Goal: Contribute content: Add original content to the website for others to see

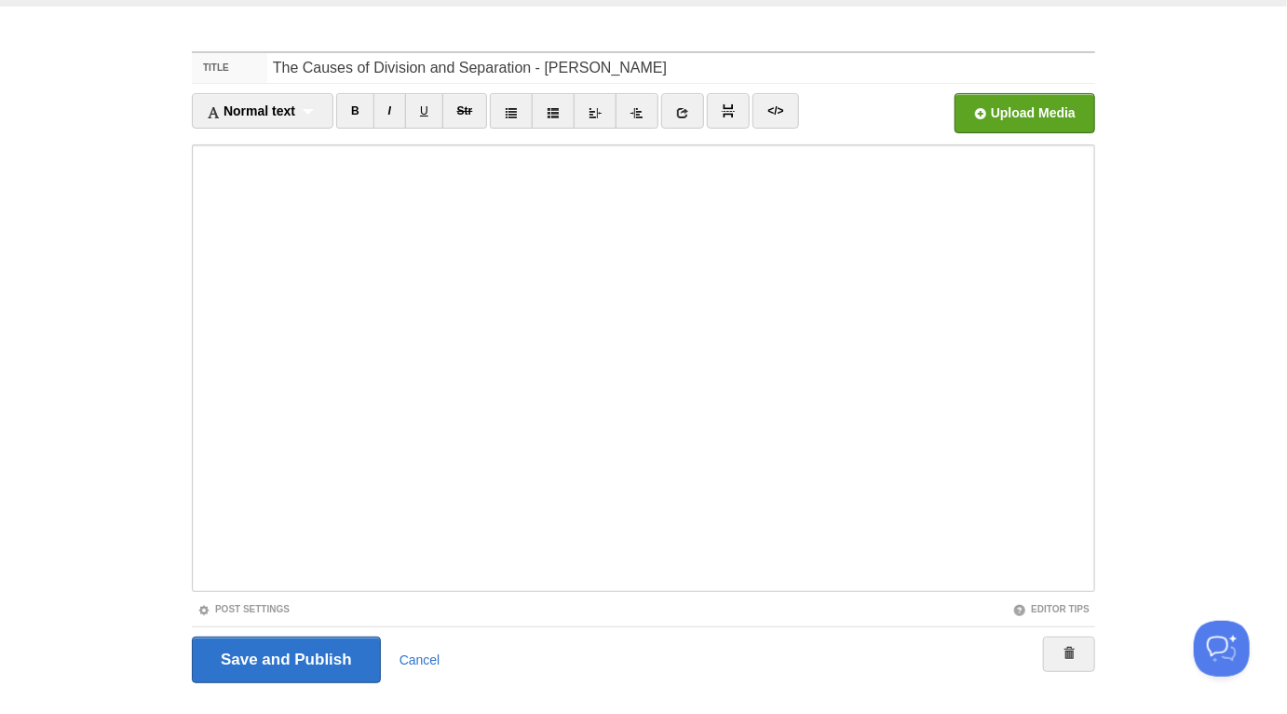
scroll to position [64, 0]
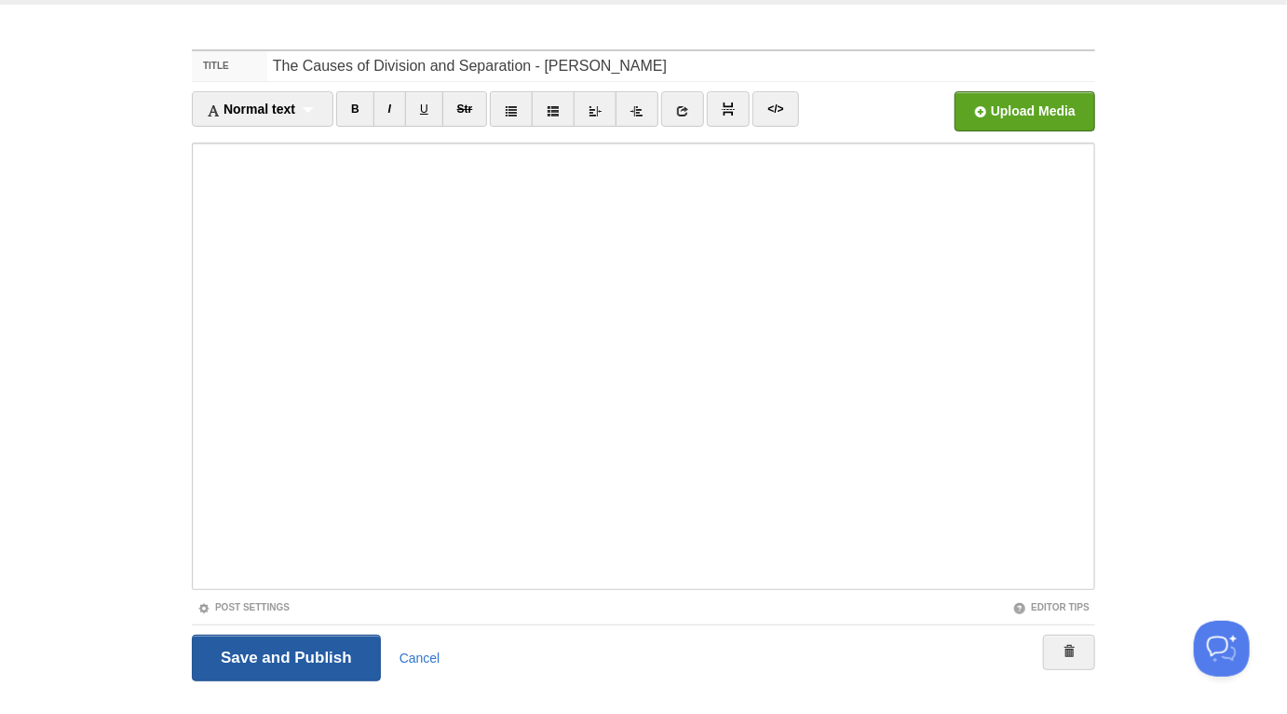
click at [324, 593] on input "Save and Publish" at bounding box center [286, 657] width 189 height 47
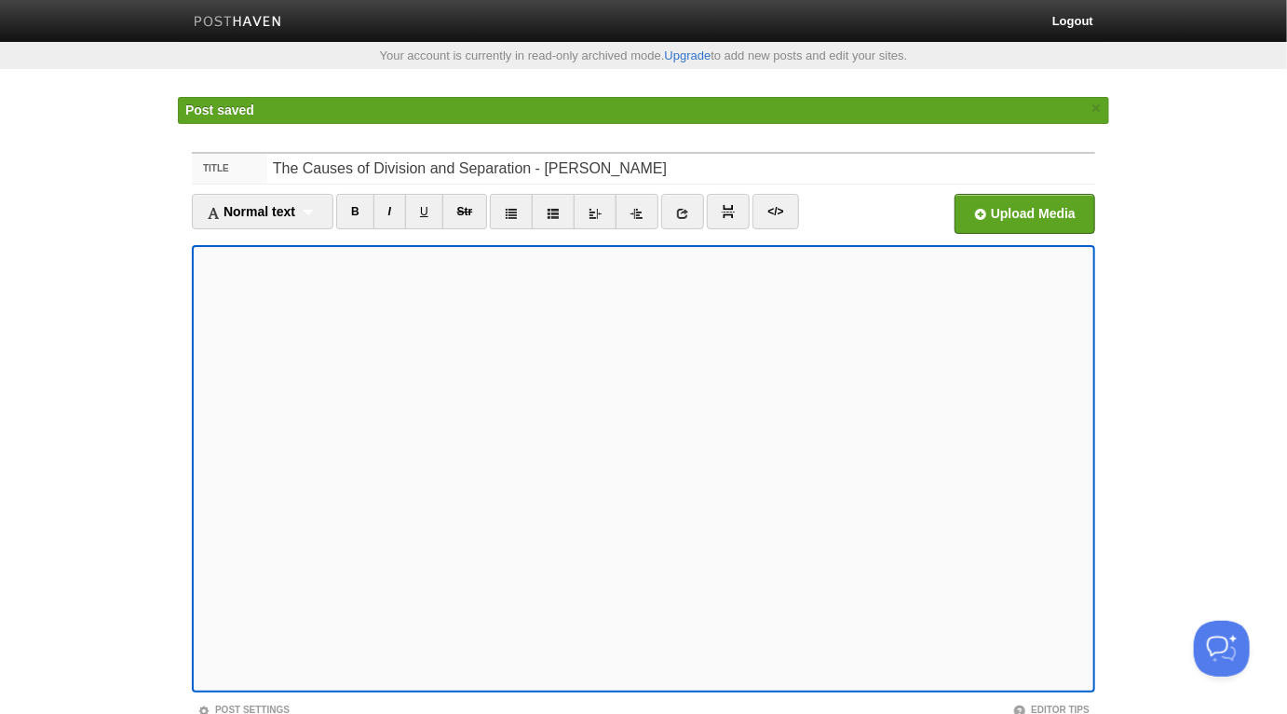
scroll to position [137, 0]
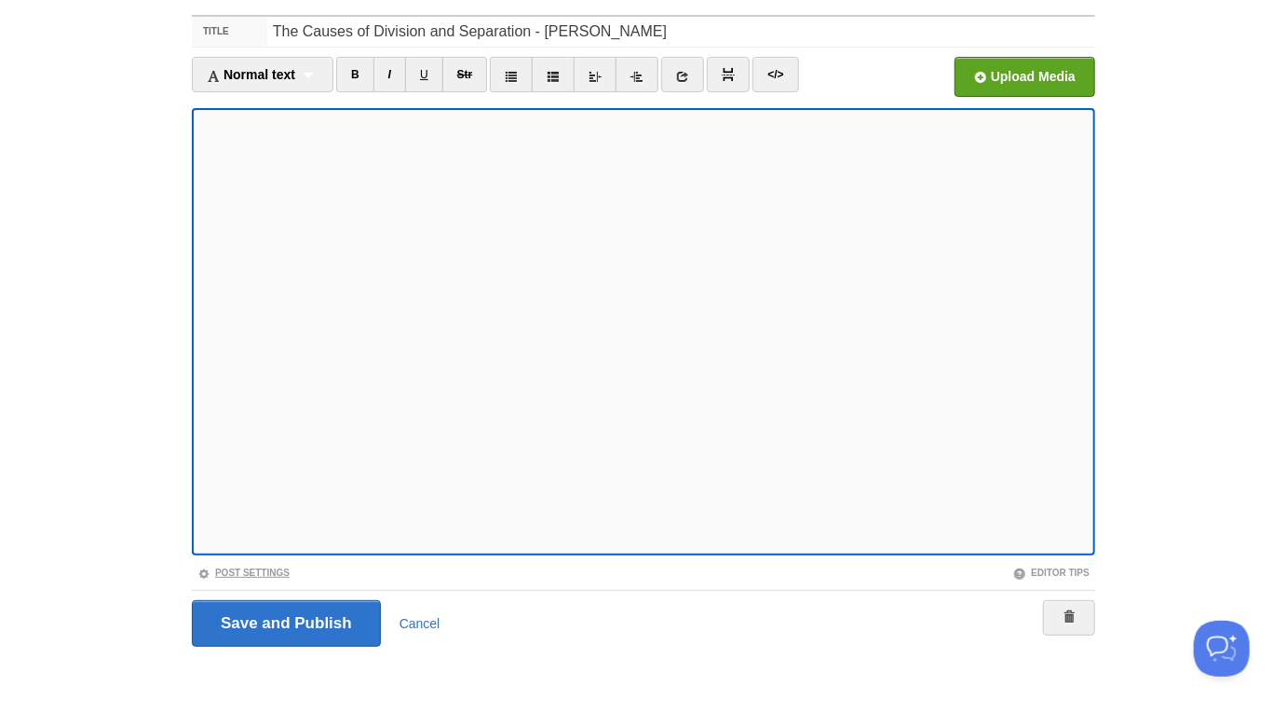
click at [272, 568] on link "Post Settings" at bounding box center [243, 572] width 92 height 10
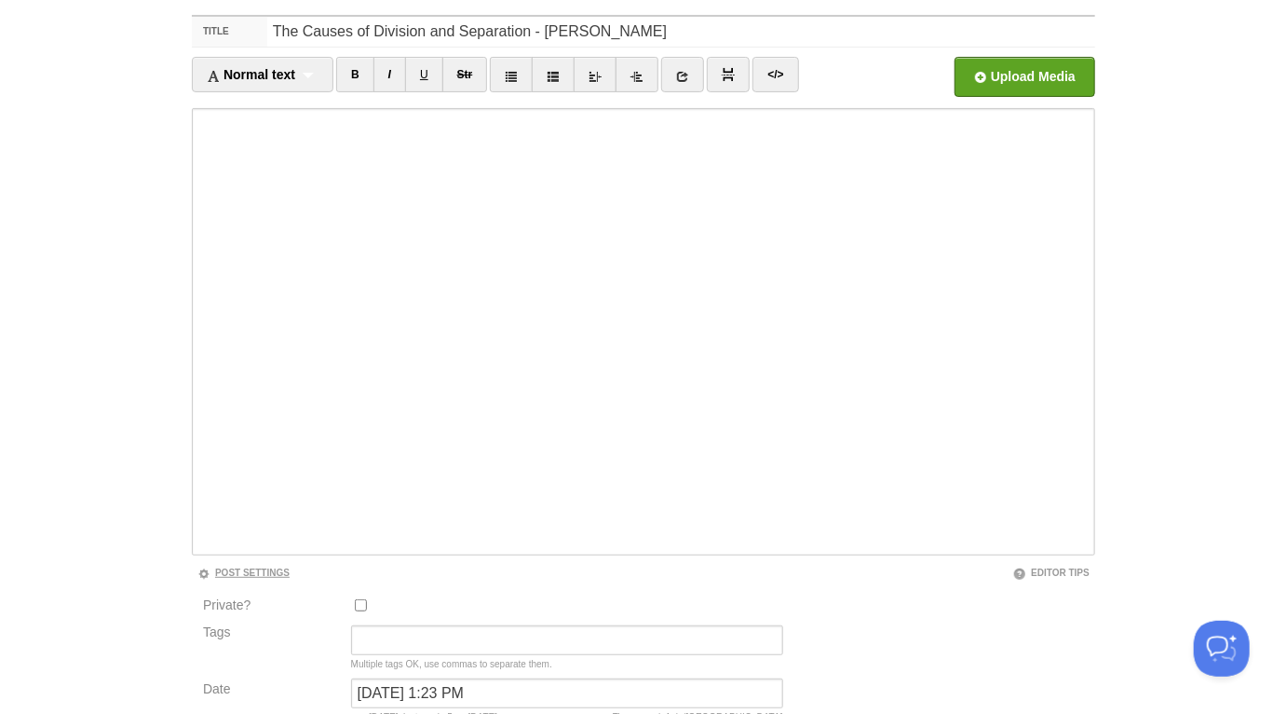
click at [272, 568] on link "Post Settings" at bounding box center [243, 572] width 92 height 10
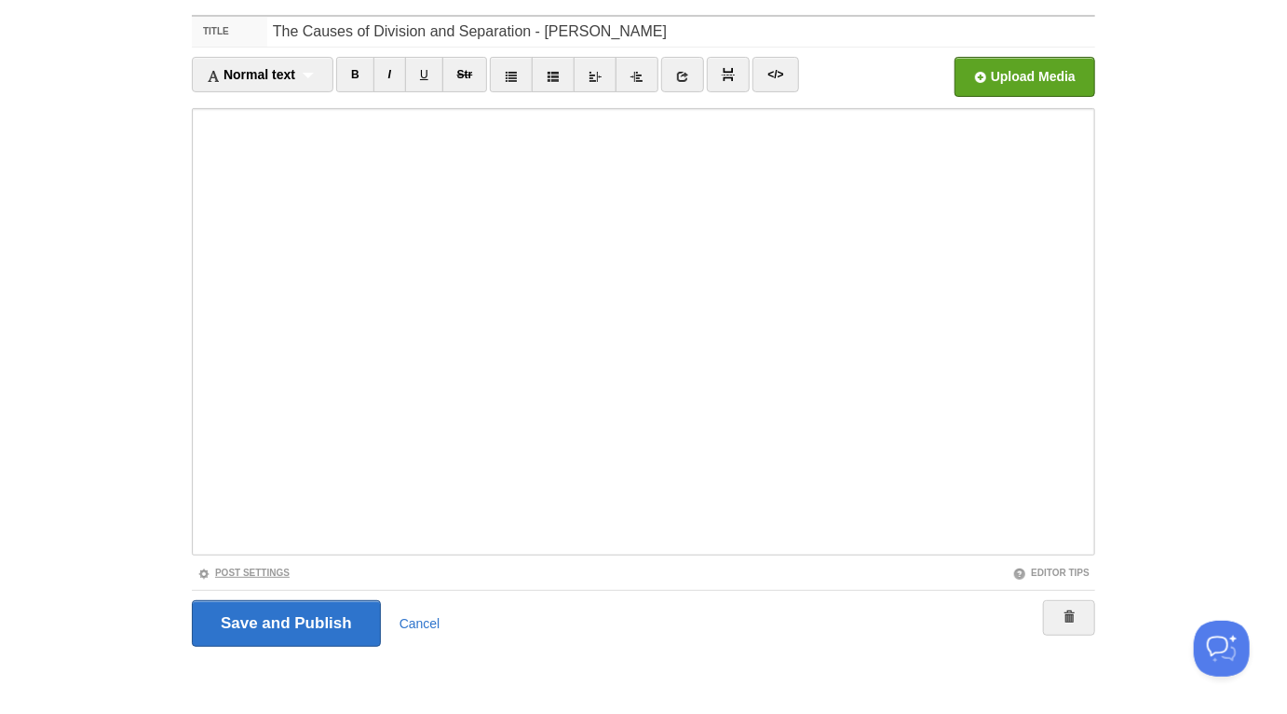
click at [272, 568] on link "Post Settings" at bounding box center [243, 572] width 92 height 10
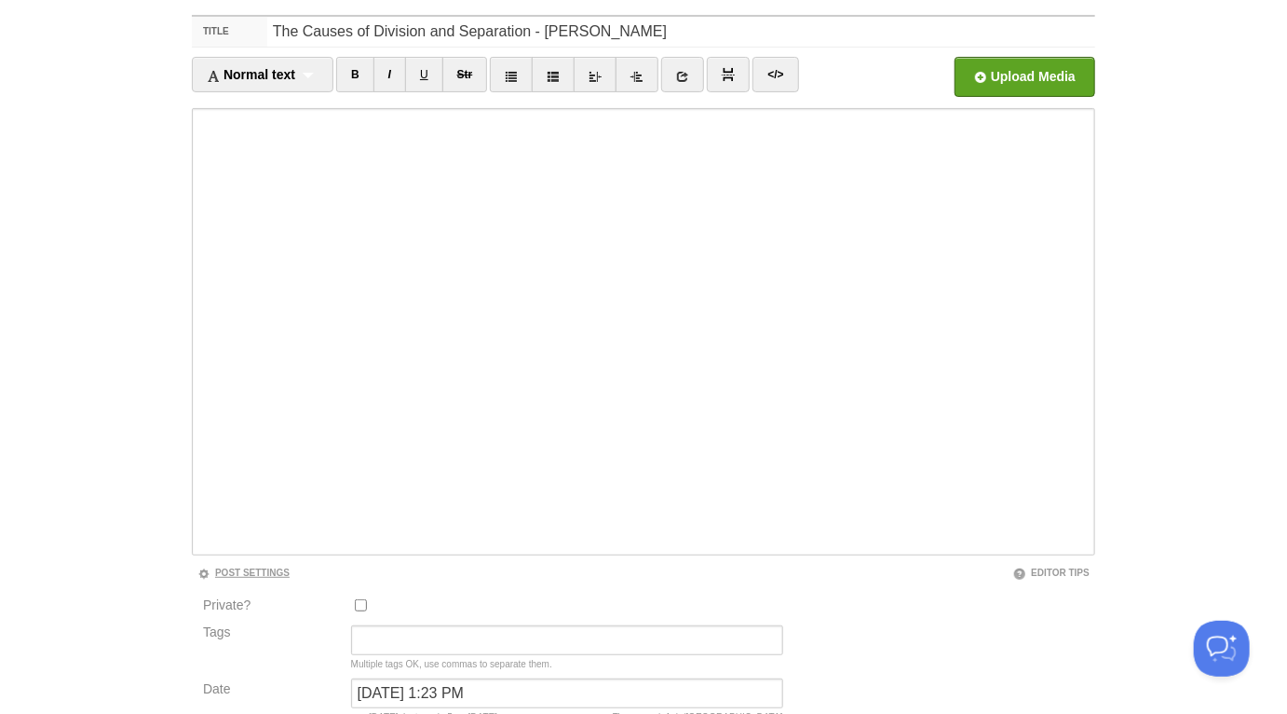
scroll to position [99, 0]
click at [422, 593] on input "July 28, 2025 at 1:23 PM" at bounding box center [567, 693] width 432 height 30
type input "n"
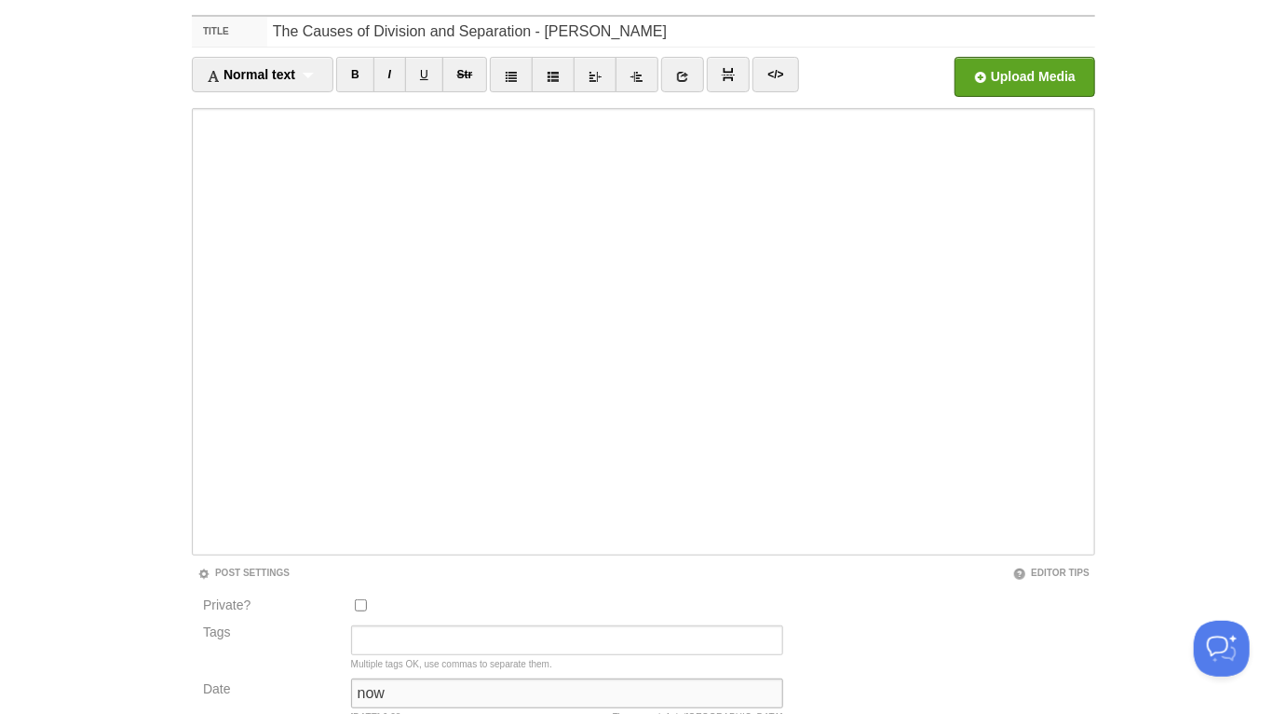
type input "now"
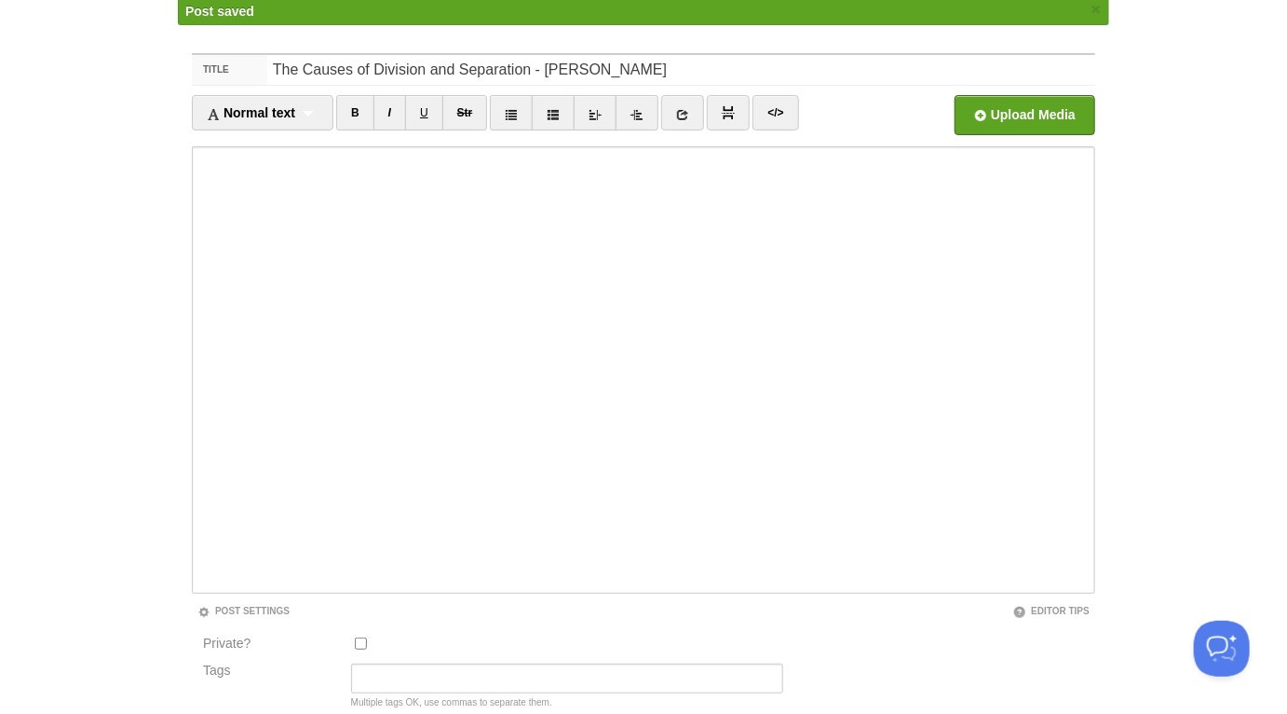
scroll to position [97, 0]
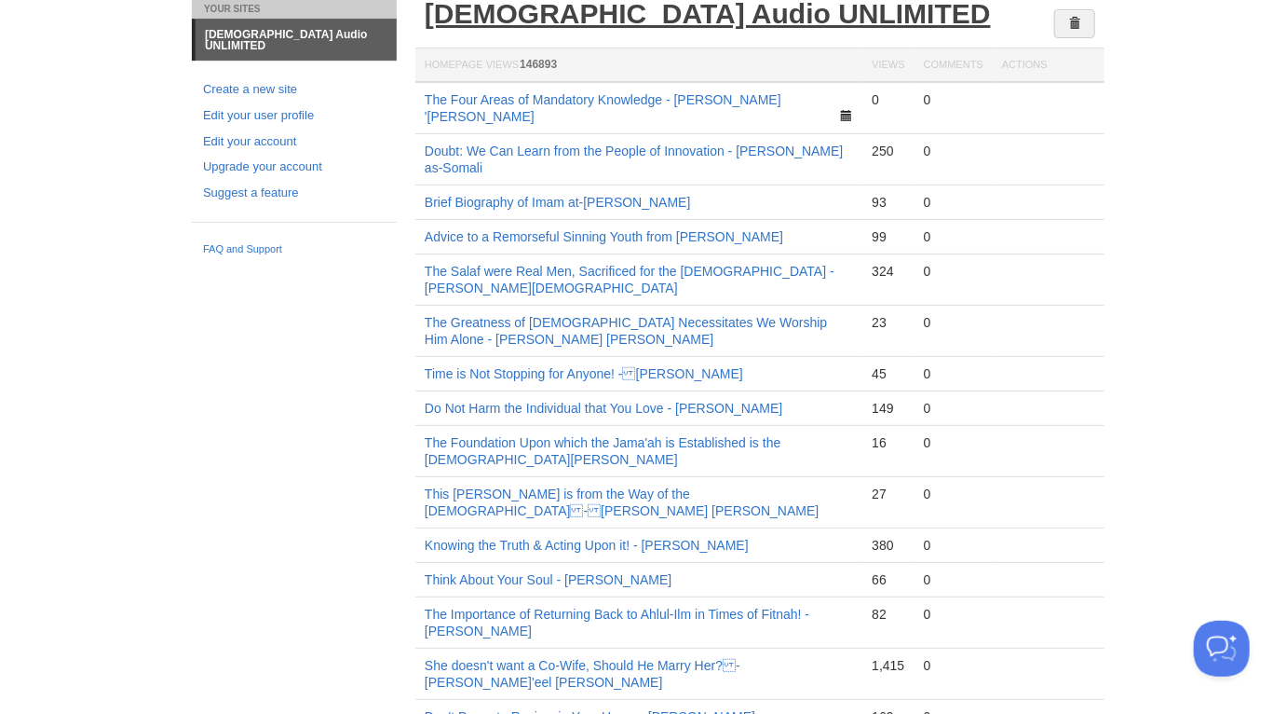
click at [637, 15] on link "[DEMOGRAPHIC_DATA] Audio UNLIMITED" at bounding box center [708, 13] width 566 height 31
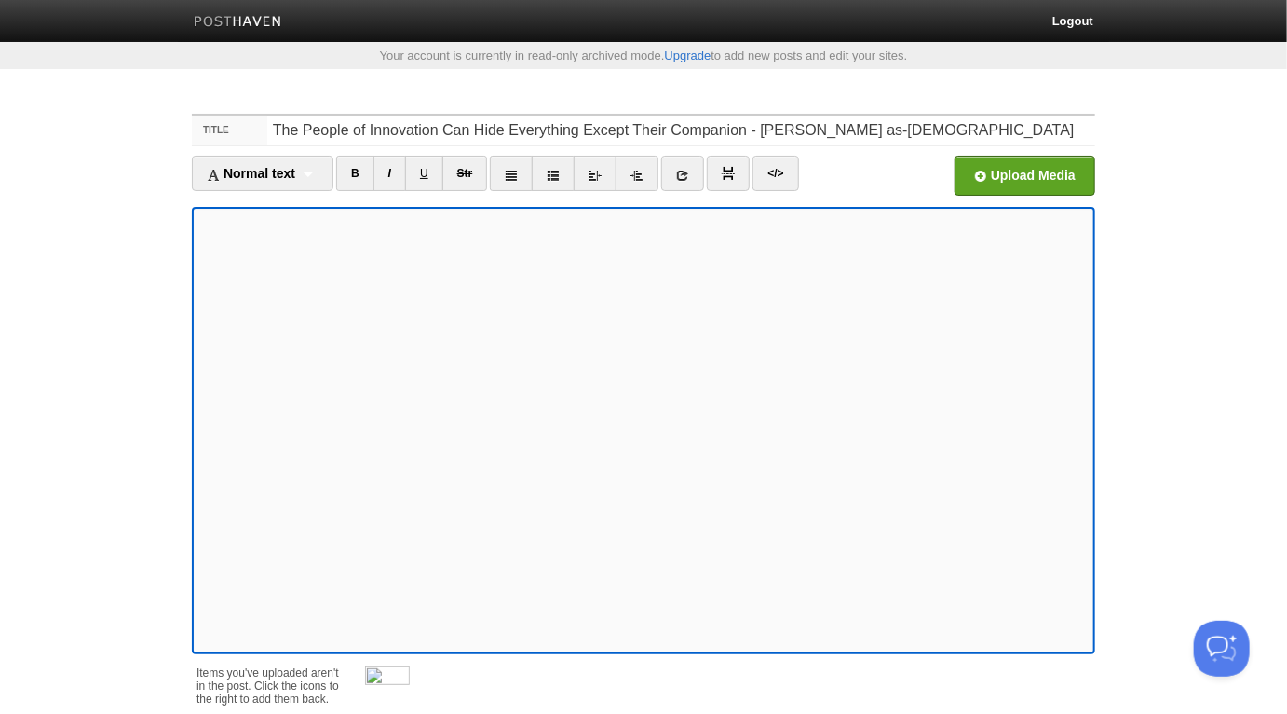
click at [899, 159] on div "Upload Media" at bounding box center [983, 181] width 226 height 51
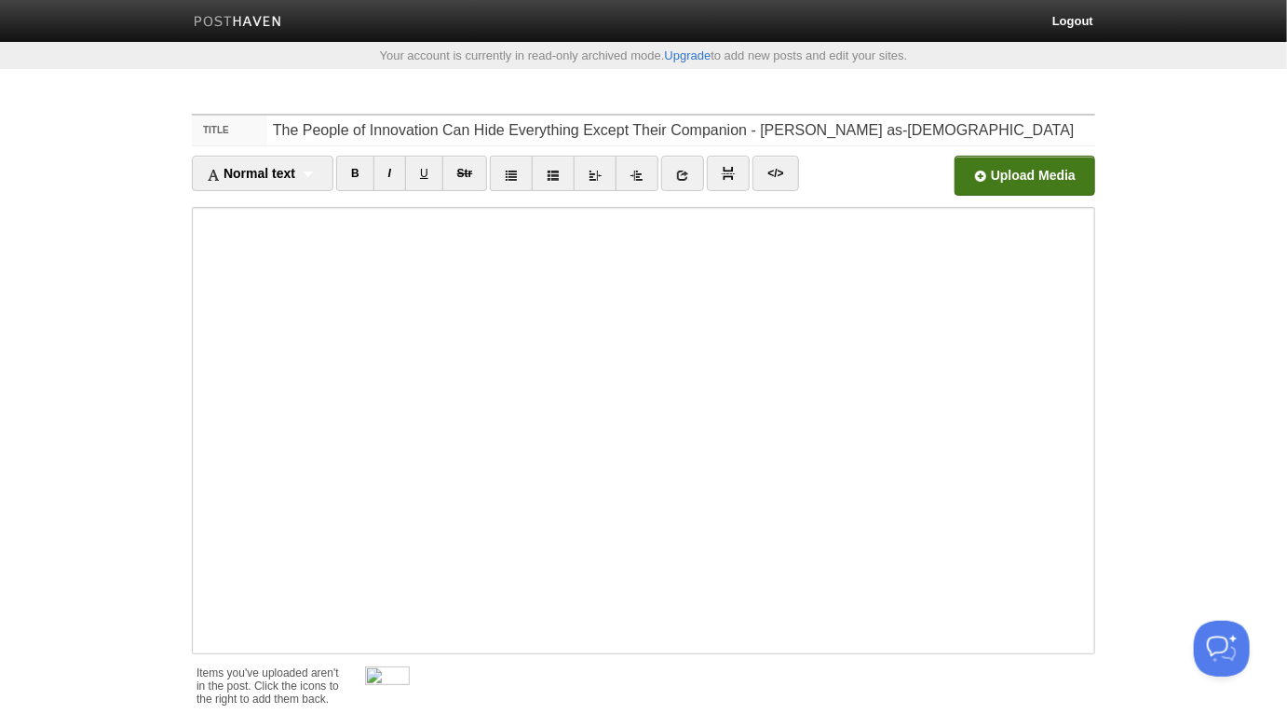
click at [962, 180] on input "file" at bounding box center [463, 180] width 1410 height 95
click at [435, 208] on iframe at bounding box center [644, 430] width 904 height 447
click at [409, 666] on span at bounding box center [409, 668] width 13 height 13
click at [275, 673] on link "Post Settings" at bounding box center [243, 671] width 92 height 10
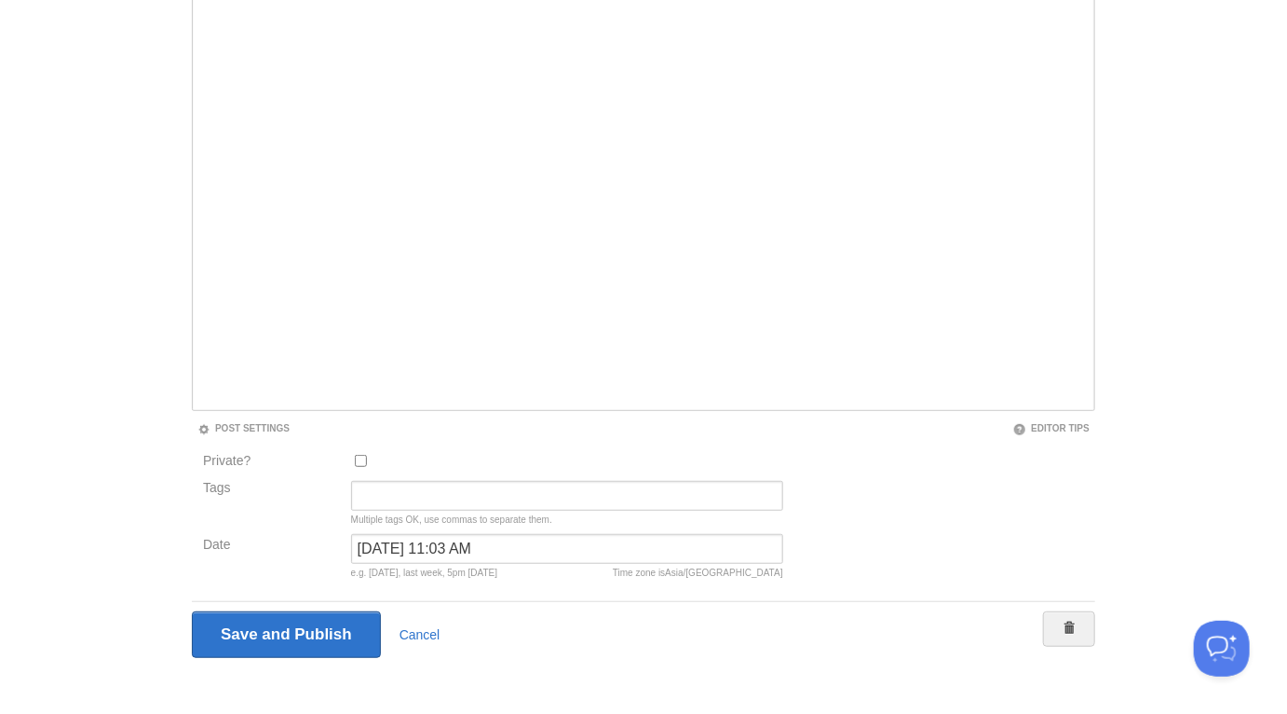
scroll to position [255, 0]
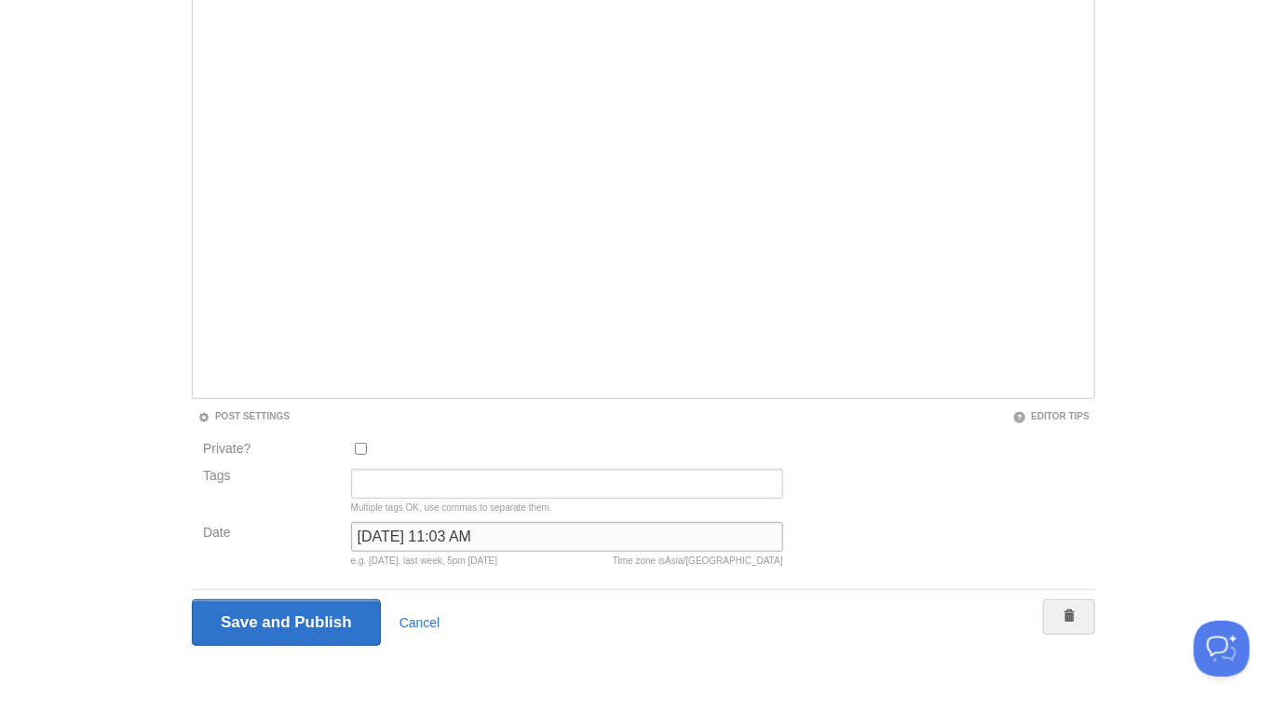
click at [396, 540] on input "May 11, 2024 at 11:03 AM" at bounding box center [567, 537] width 432 height 30
type input "N"
type input "ر"
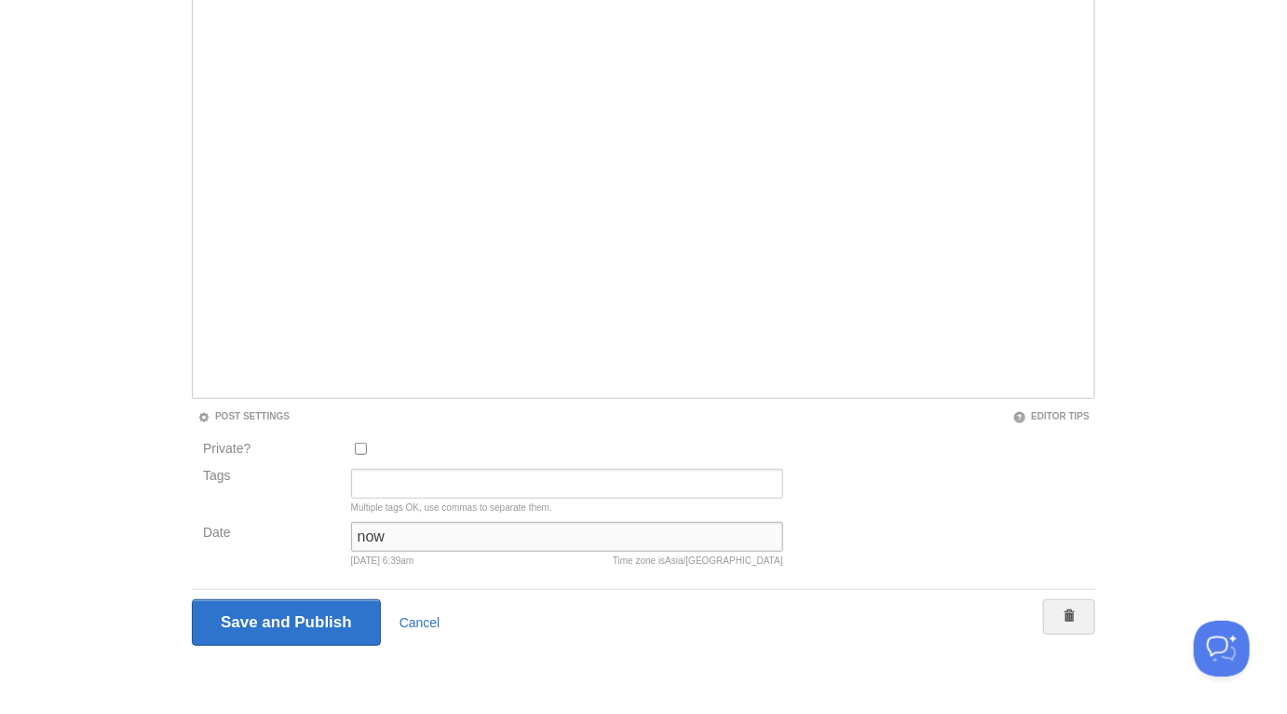
type input "now"
click at [192, 599] on input "Save and Publish" at bounding box center [286, 622] width 189 height 47
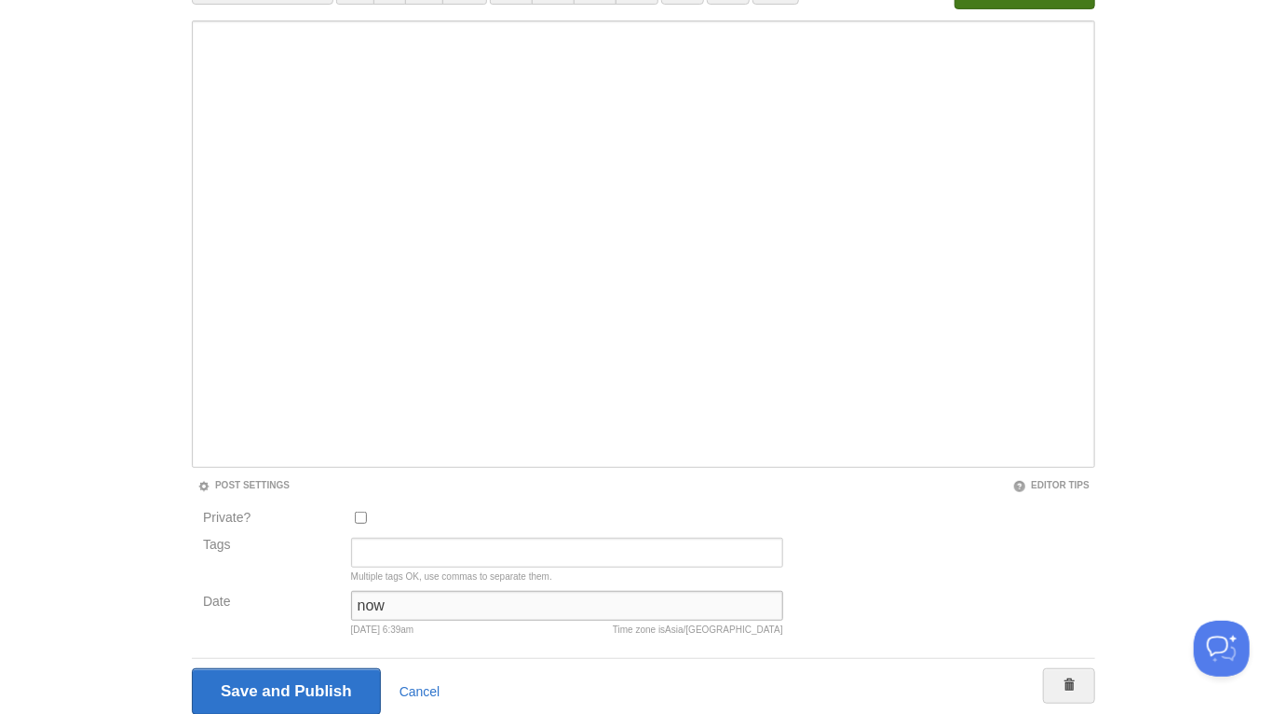
scroll to position [97, 0]
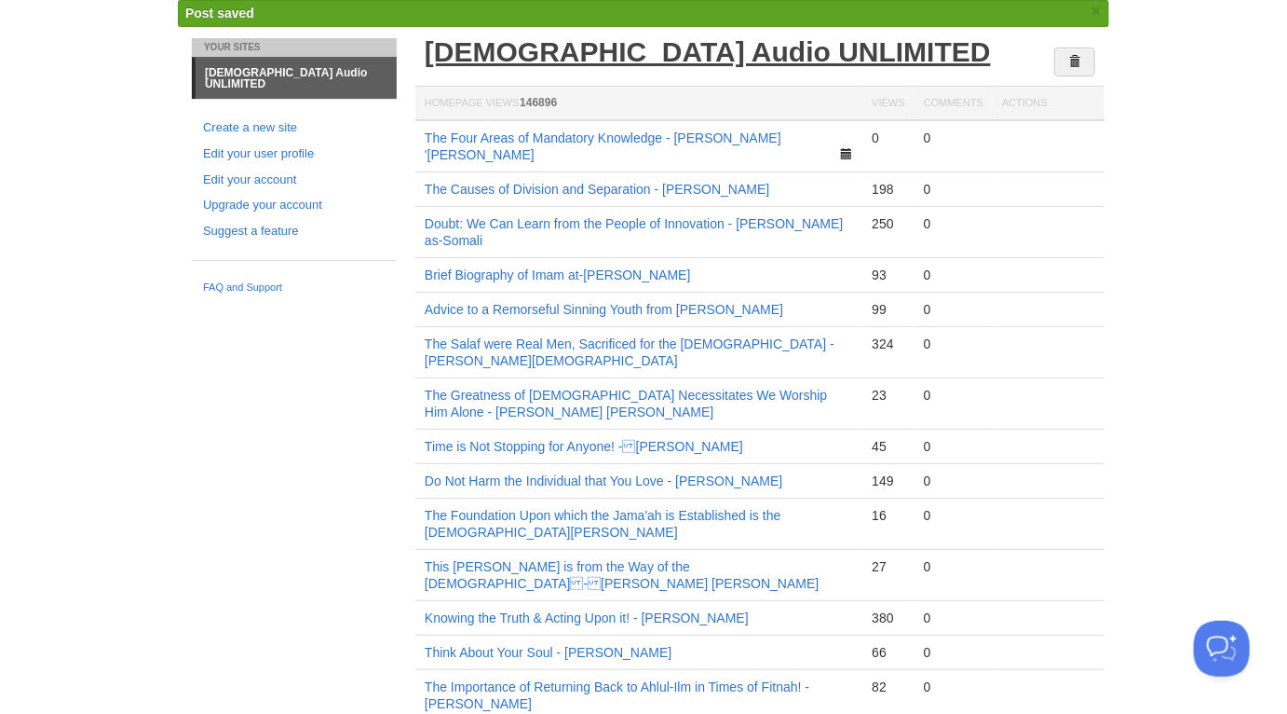
click at [582, 58] on link "[DEMOGRAPHIC_DATA] Audio UNLIMITED" at bounding box center [708, 51] width 566 height 31
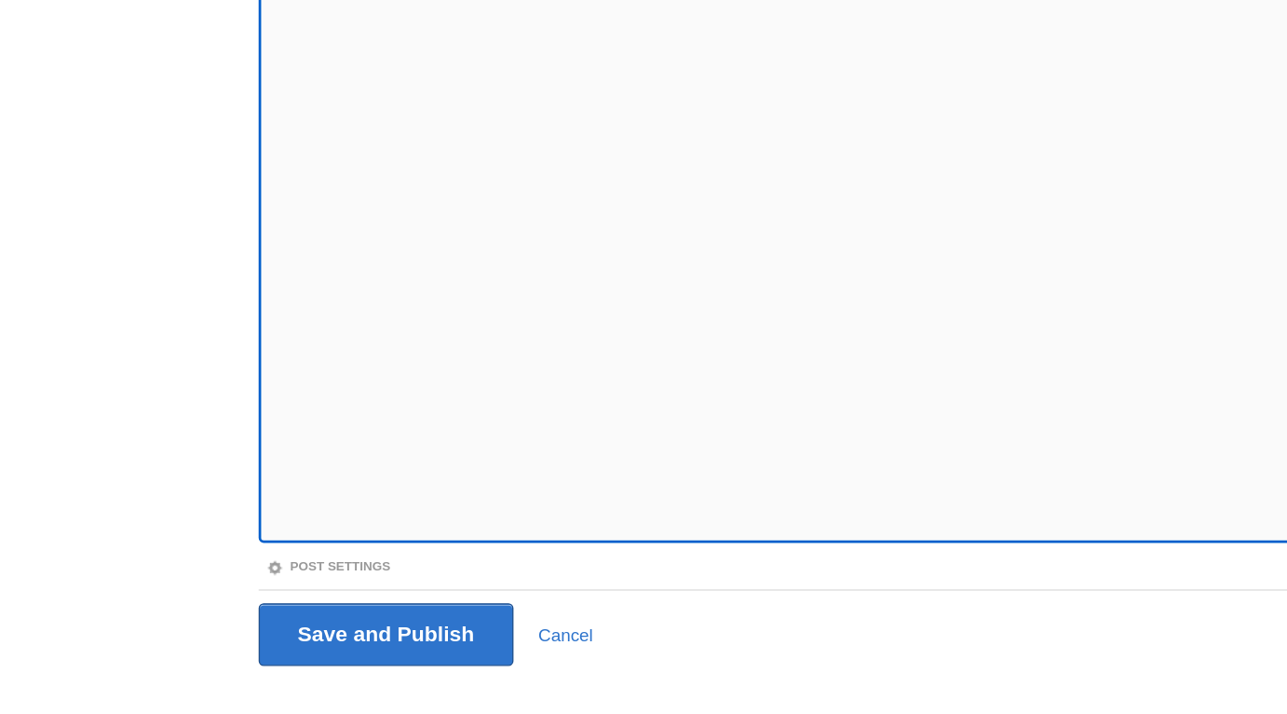
scroll to position [99, 0]
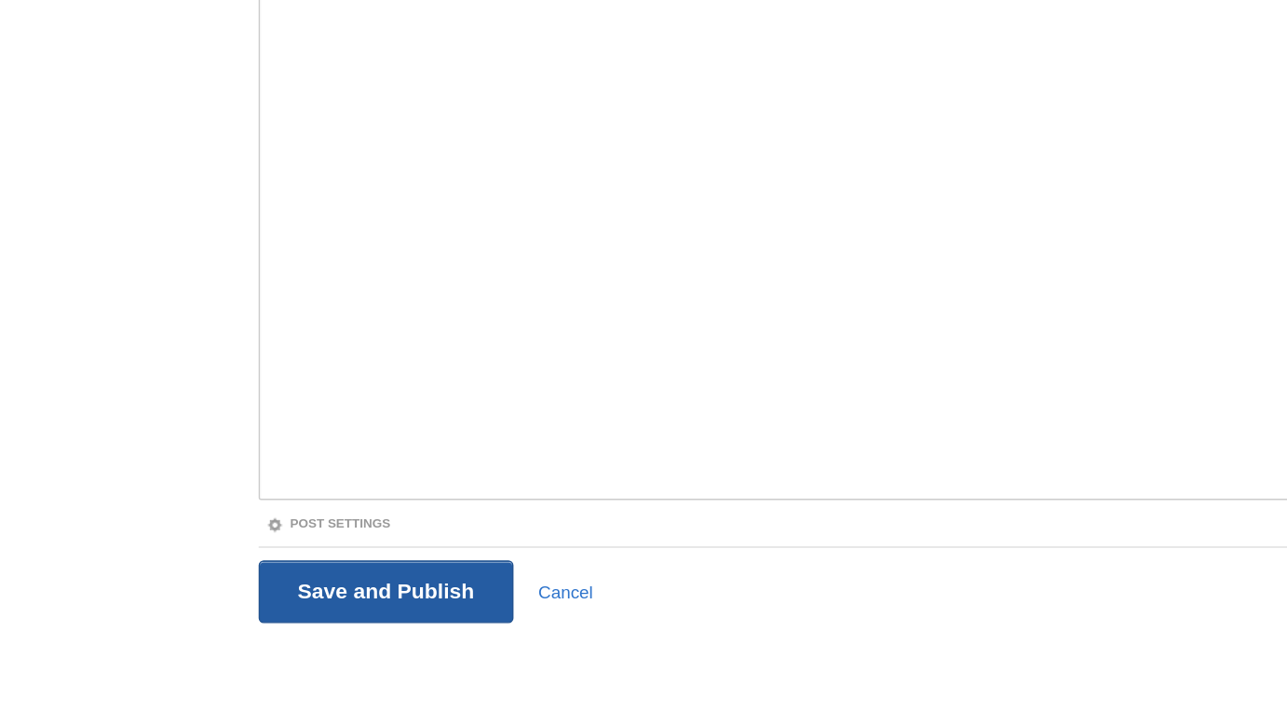
click at [352, 617] on input "Save and Publish" at bounding box center [286, 623] width 189 height 47
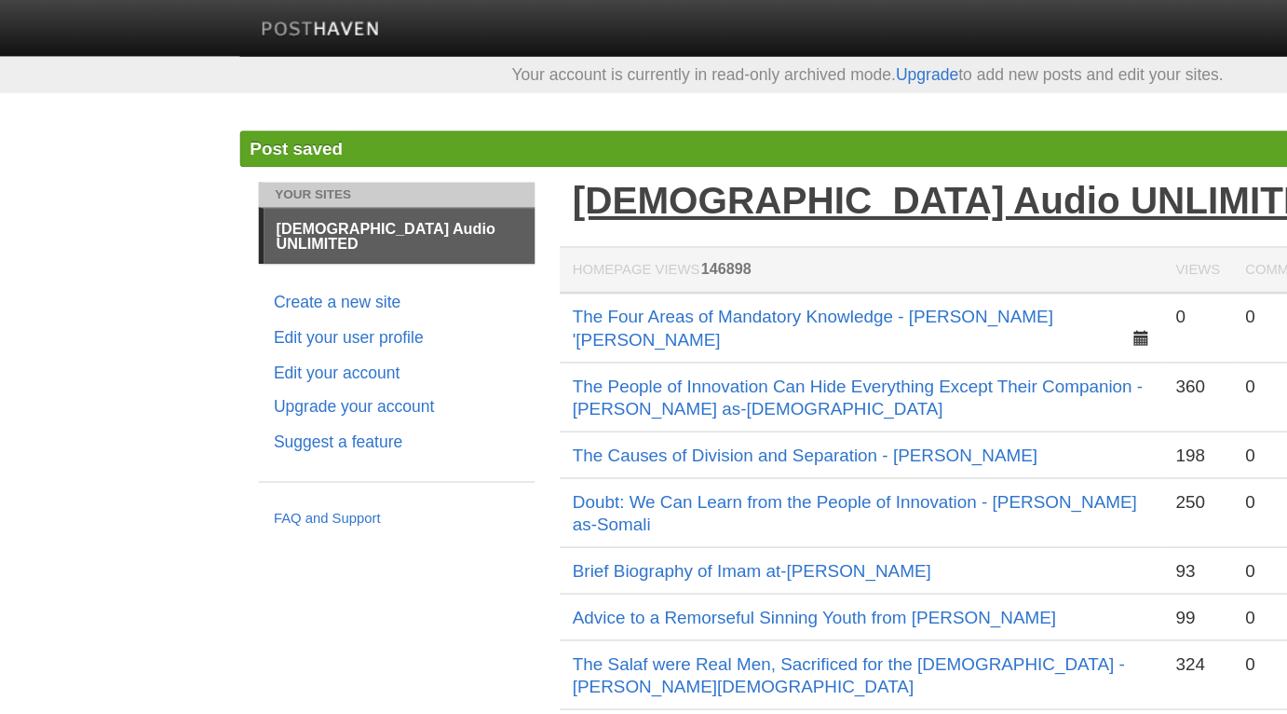
click at [559, 145] on link "[DEMOGRAPHIC_DATA] Audio UNLIMITED" at bounding box center [708, 148] width 566 height 31
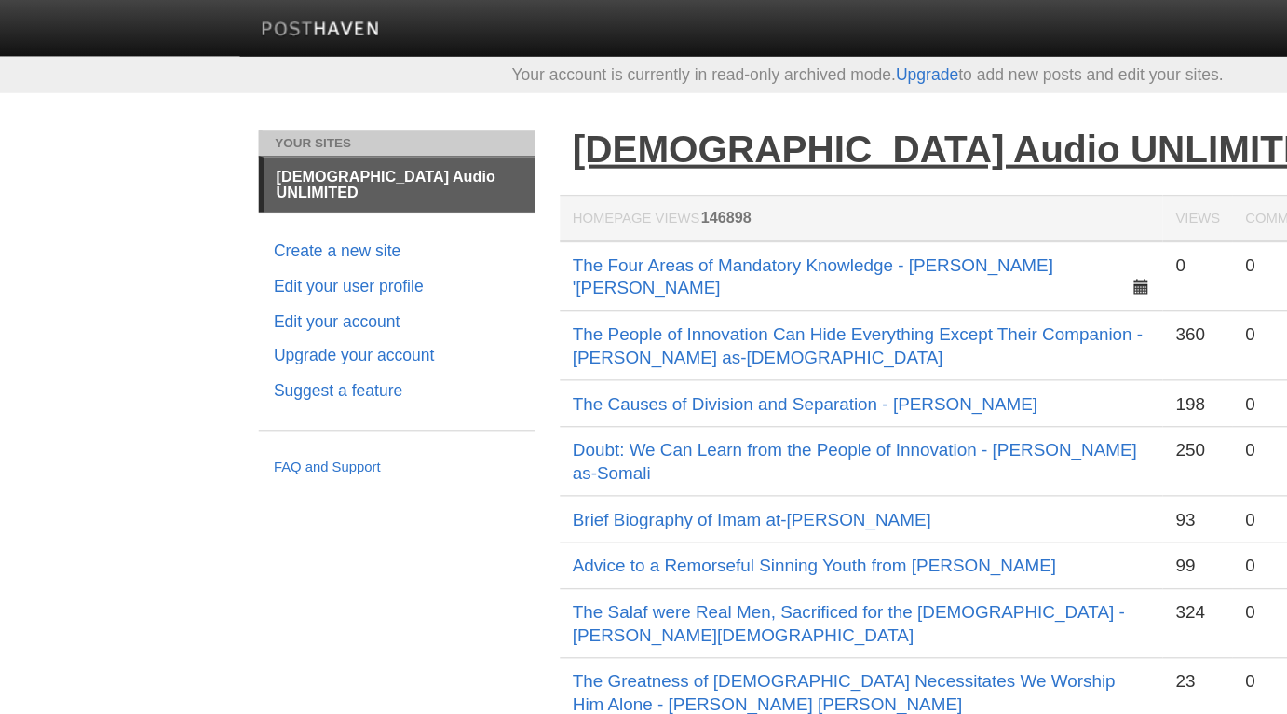
click at [536, 106] on link "[DEMOGRAPHIC_DATA] Audio UNLIMITED" at bounding box center [708, 110] width 566 height 31
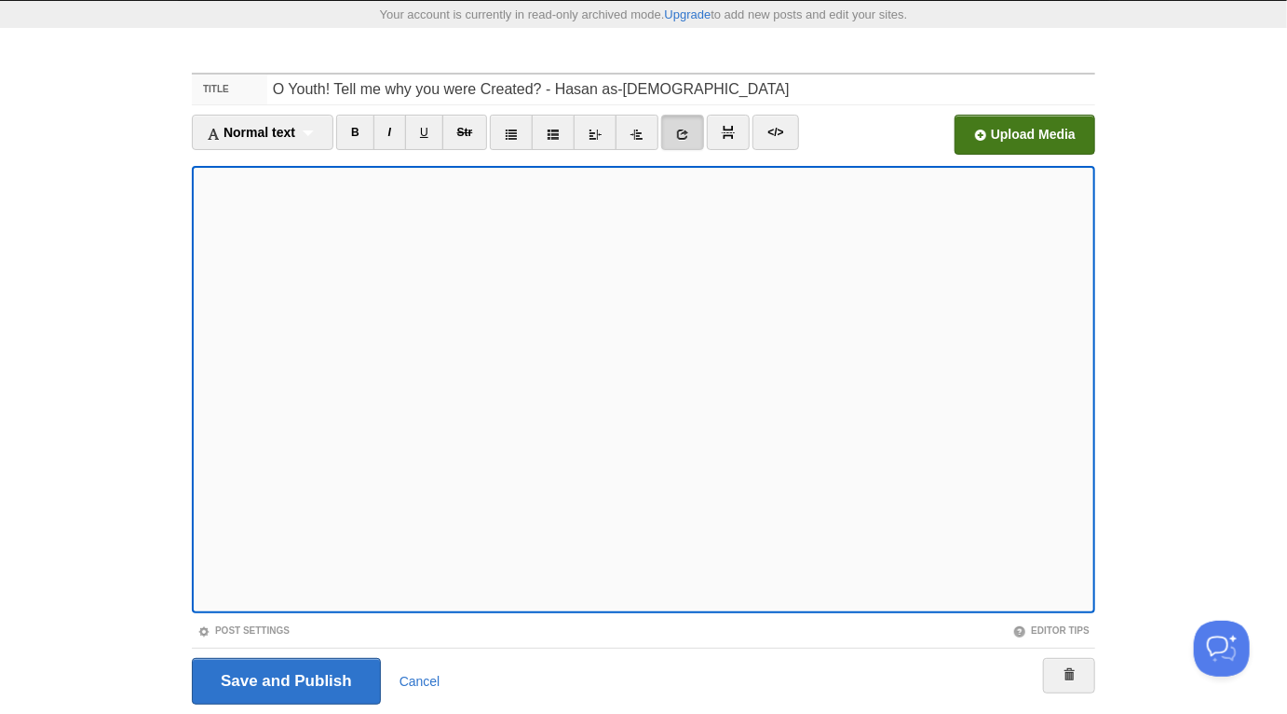
click at [1001, 136] on input "file" at bounding box center [463, 139] width 1410 height 95
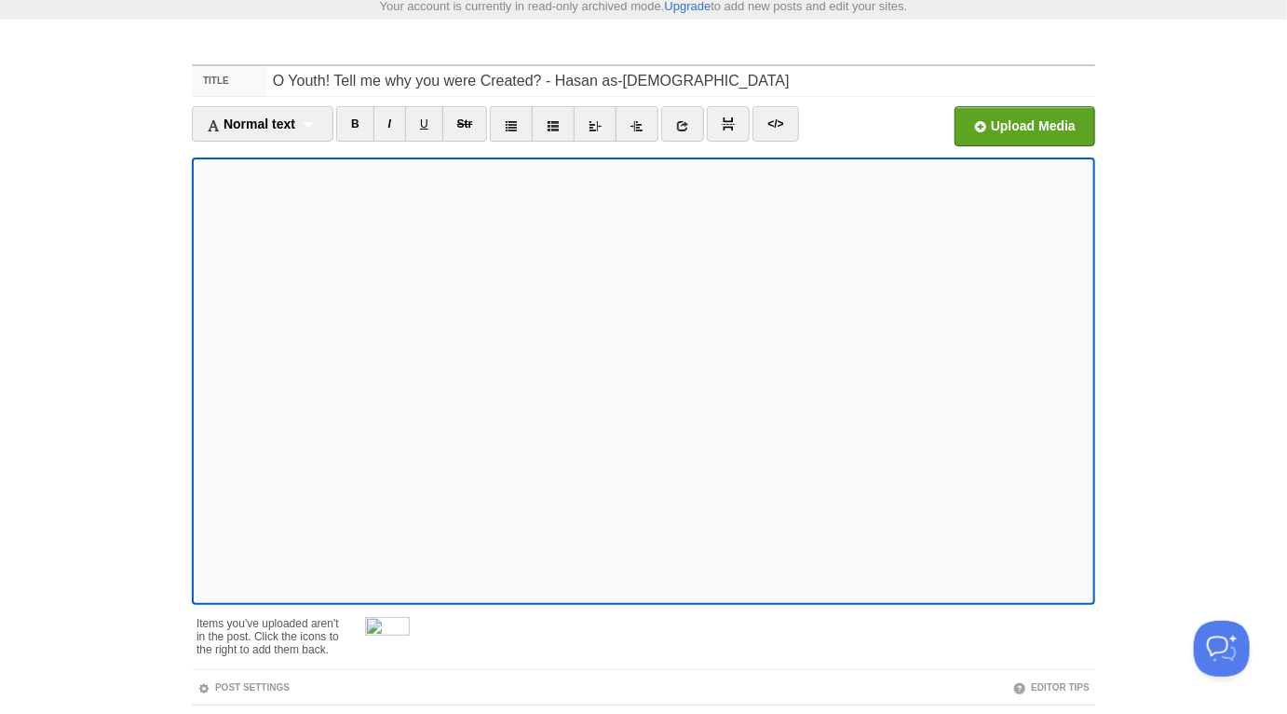
scroll to position [51, 0]
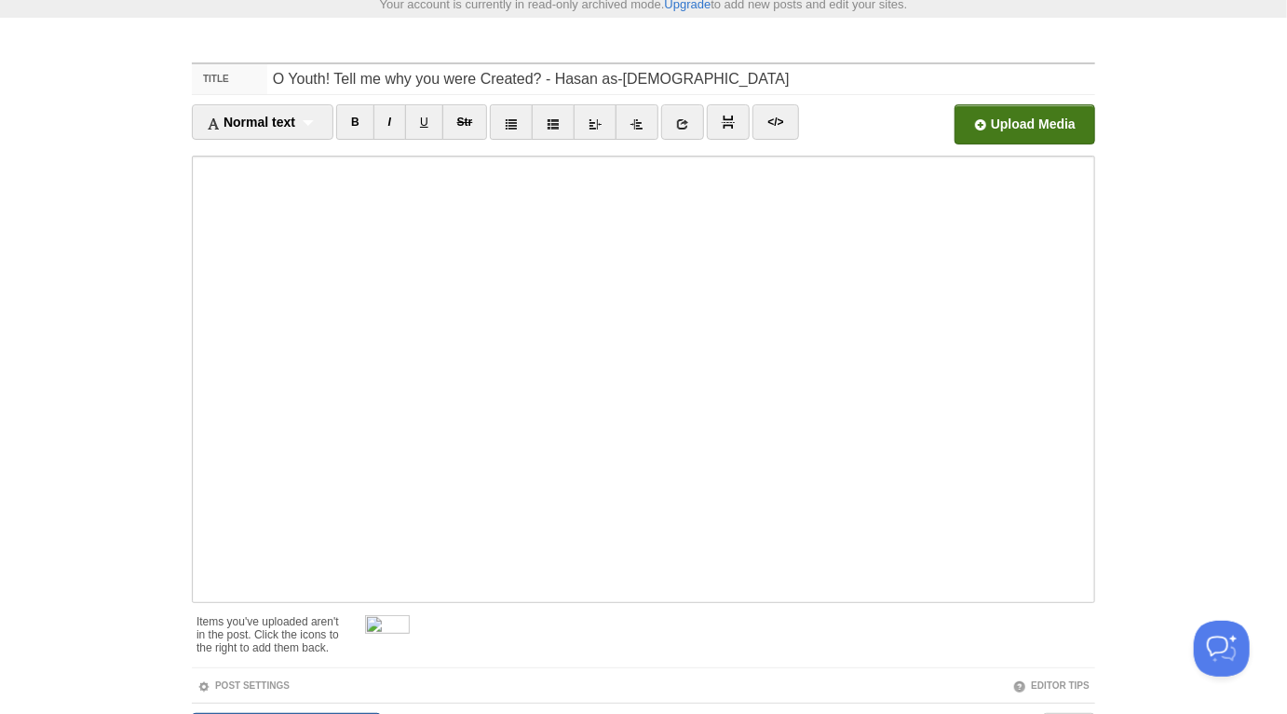
click at [984, 127] on input "file" at bounding box center [463, 129] width 1410 height 95
click at [916, 134] on link "Screenshot 2025-10-05 at 06.52.05.png 2.84 MB Cancel" at bounding box center [912, 124] width 67 height 40
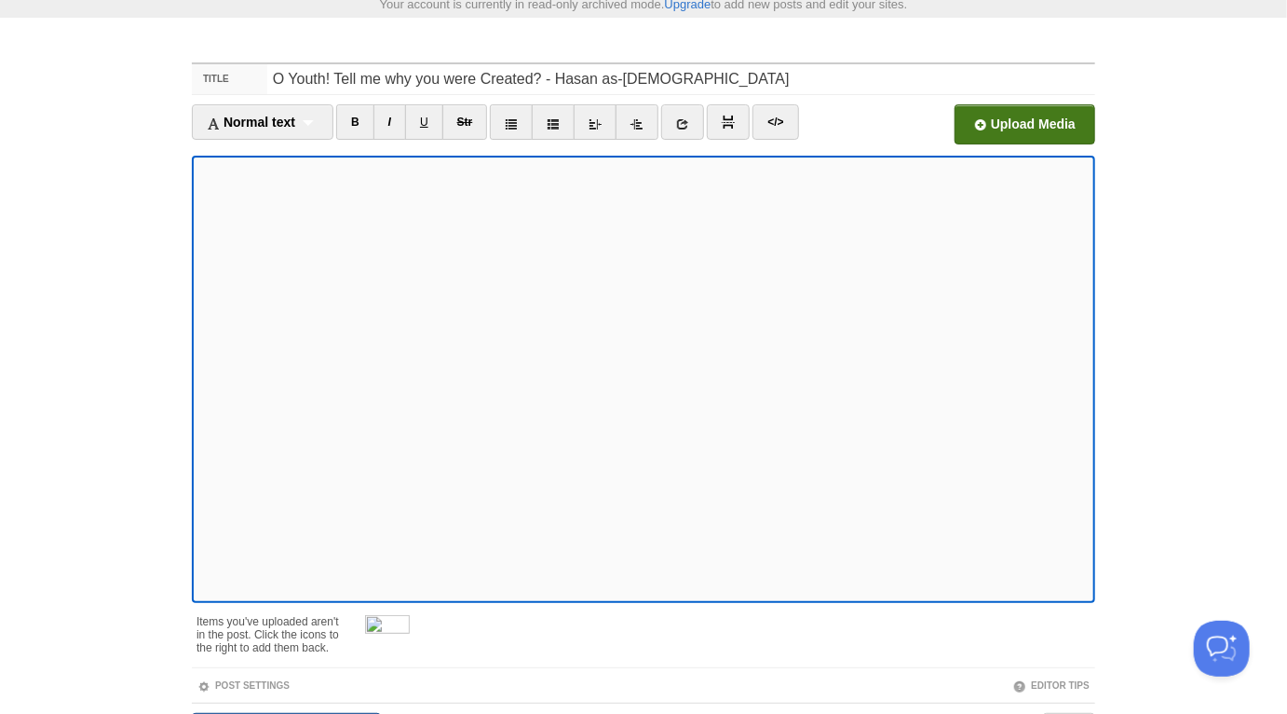
scroll to position [164, 0]
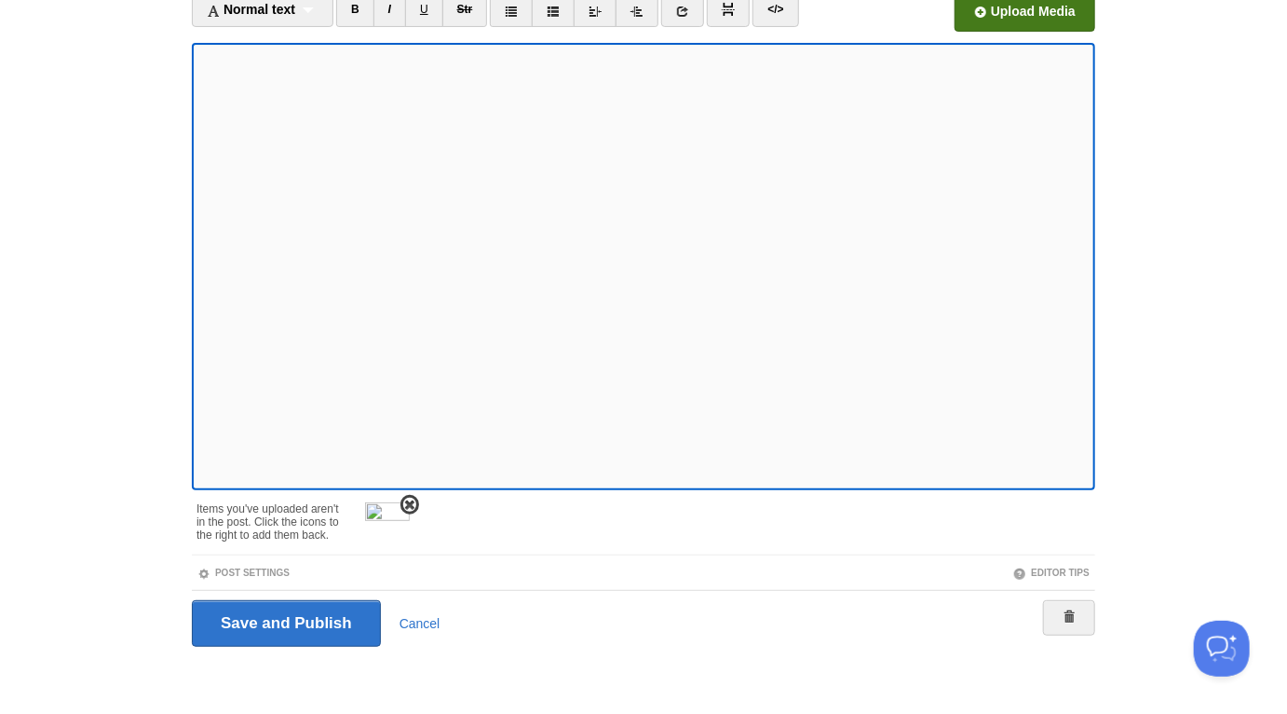
click at [412, 501] on span at bounding box center [409, 504] width 13 height 13
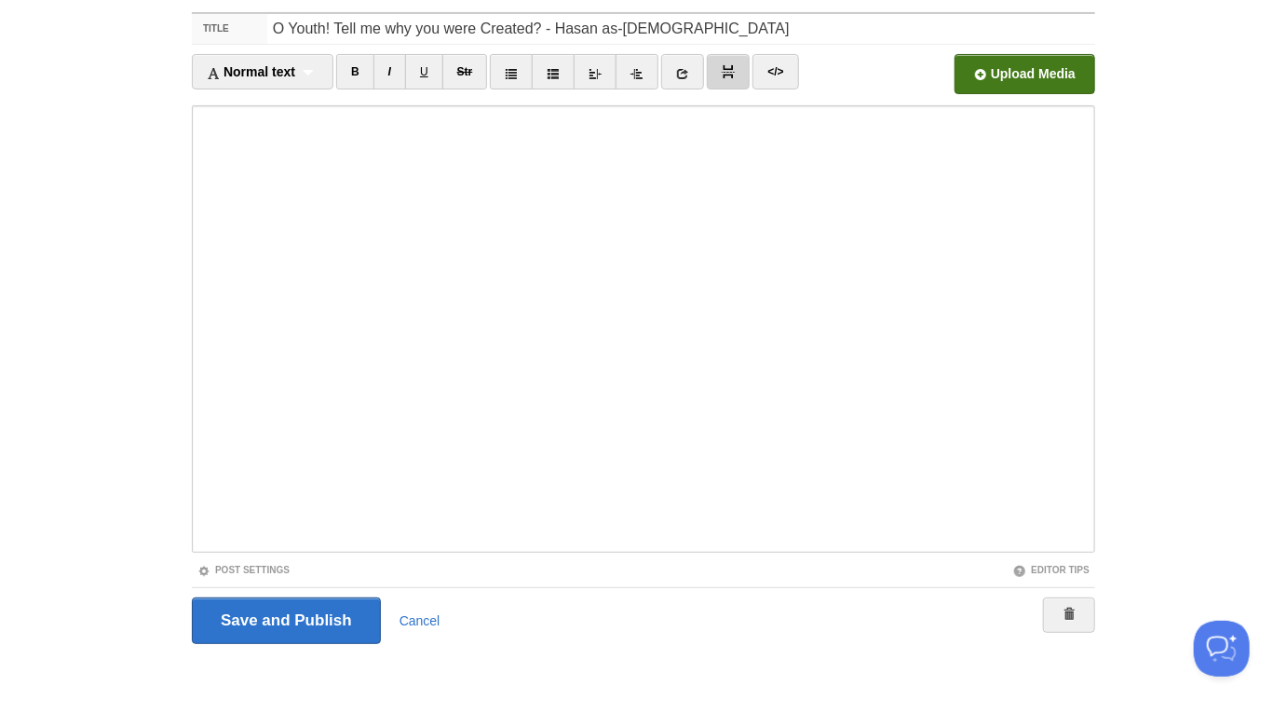
scroll to position [99, 0]
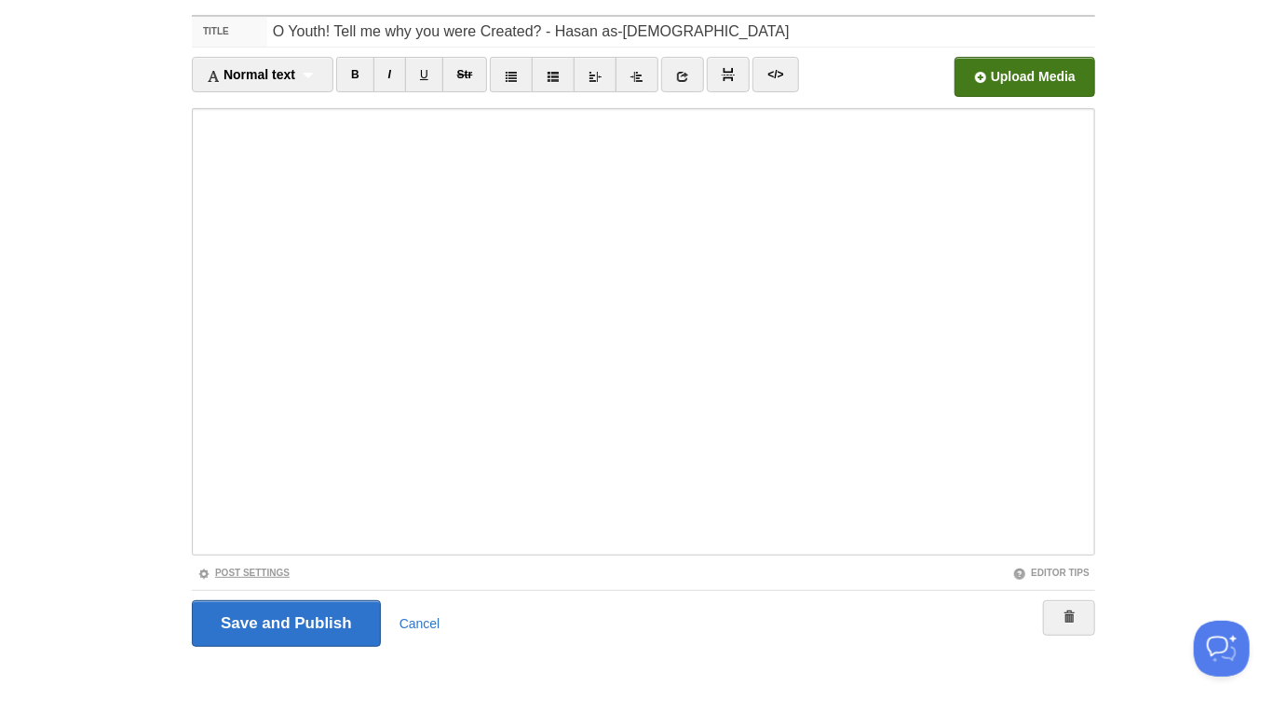
click at [230, 567] on link "Post Settings" at bounding box center [243, 572] width 92 height 10
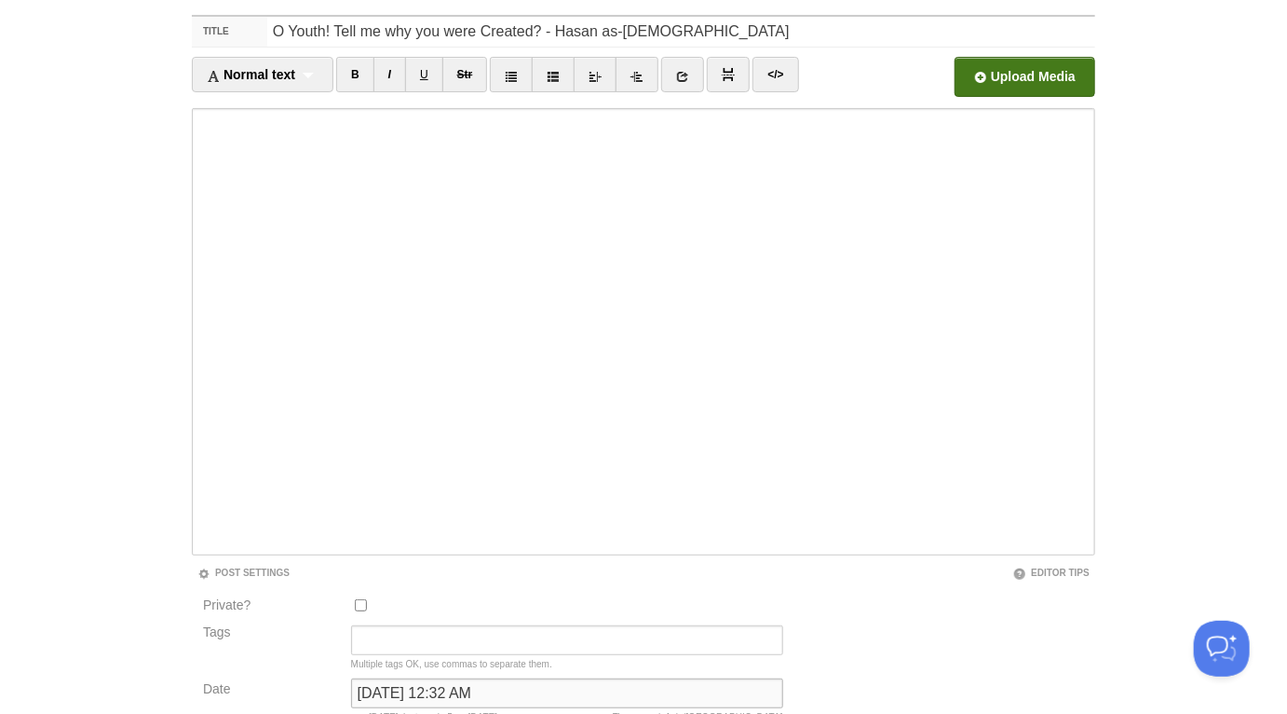
click at [442, 688] on input "February 5, 2022 at 12:32 AM" at bounding box center [567, 693] width 432 height 30
type input "now"
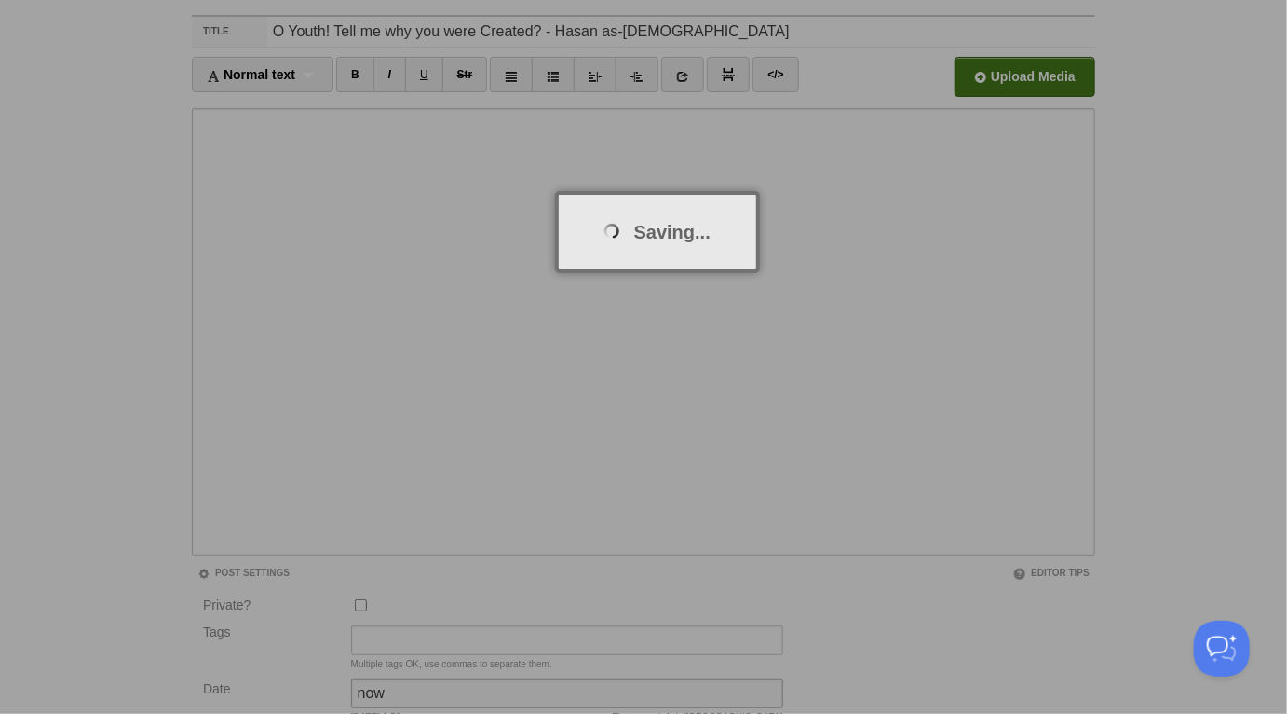
scroll to position [97, 0]
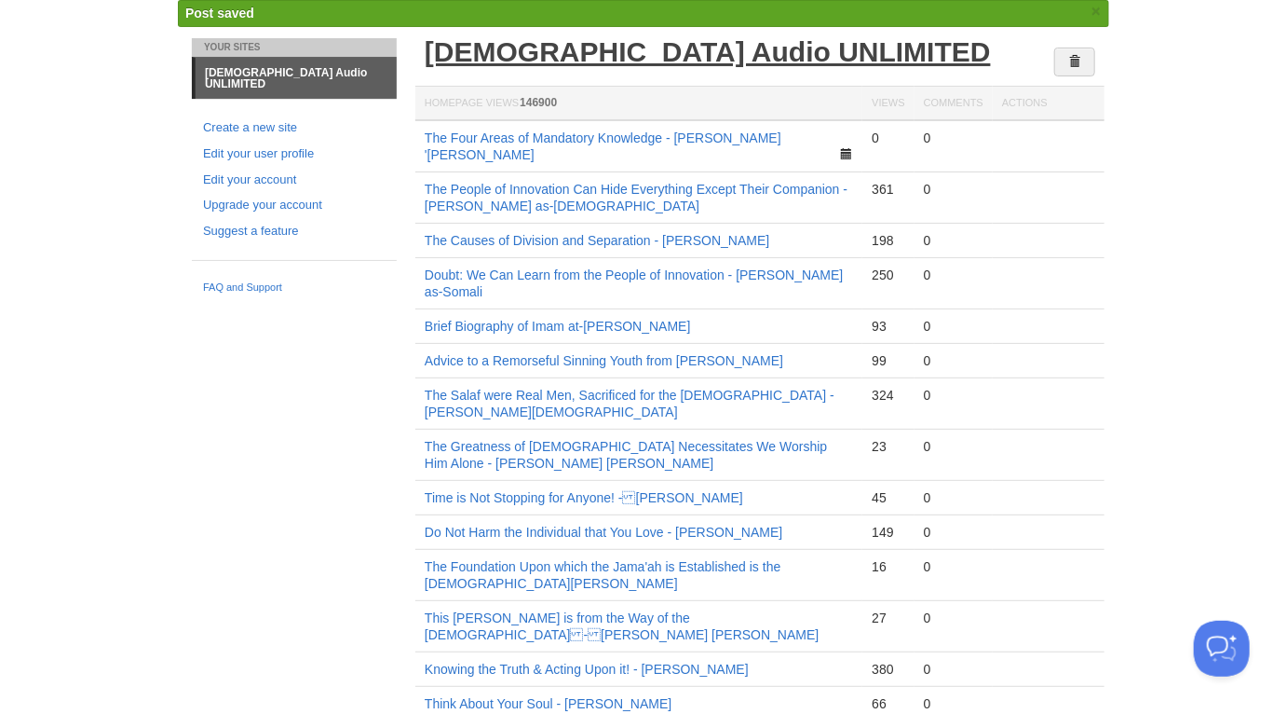
click at [565, 47] on link "[DEMOGRAPHIC_DATA] Audio UNLIMITED" at bounding box center [708, 51] width 566 height 31
